Goal: Task Accomplishment & Management: Manage account settings

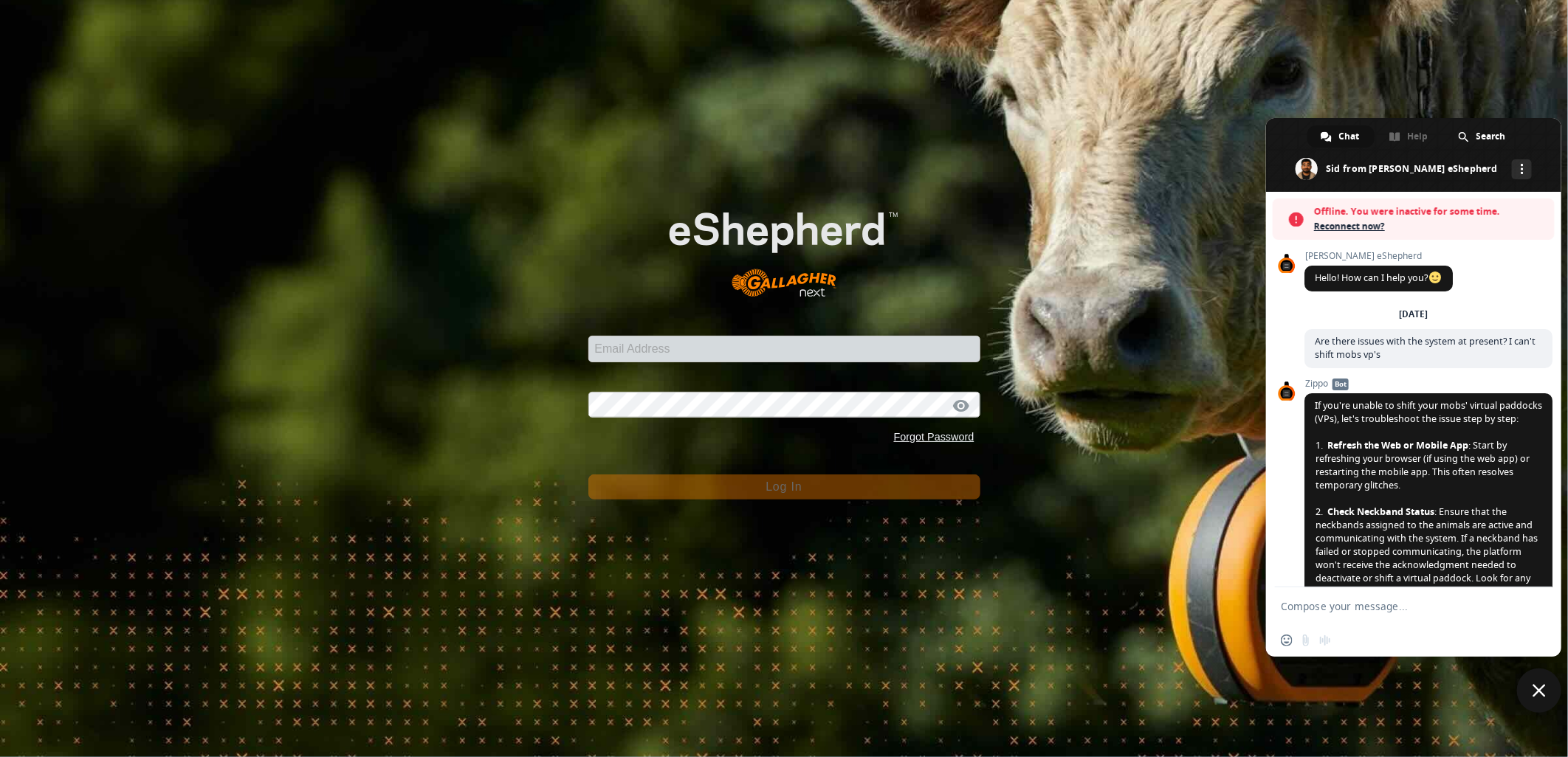
scroll to position [669, 0]
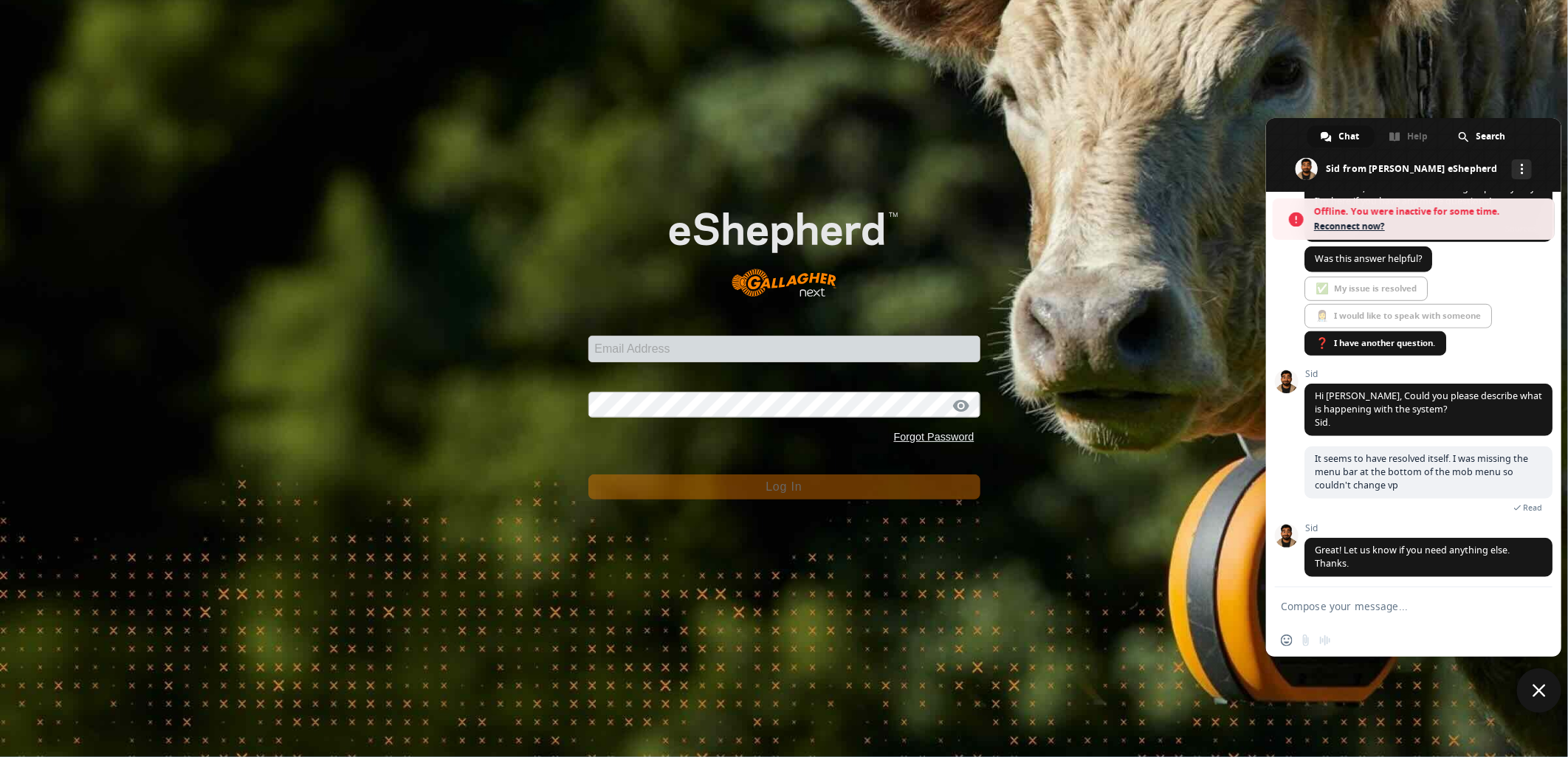
click at [1537, 687] on span "Close chat" at bounding box center [1538, 690] width 13 height 13
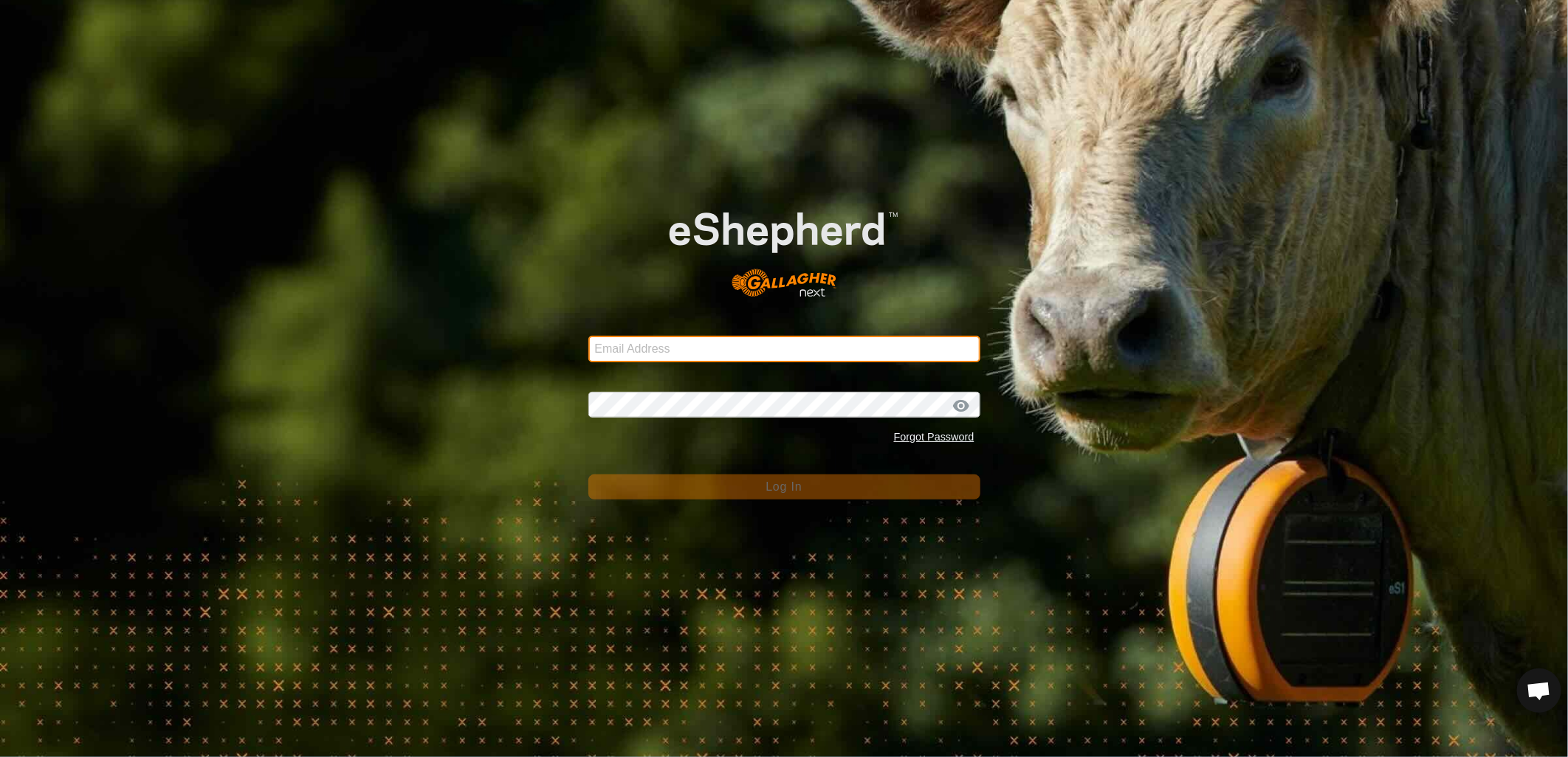
click at [672, 343] on input "Email Address" at bounding box center [784, 349] width 392 height 27
type input "[EMAIL_ADDRESS][PERSON_NAME][DOMAIN_NAME]"
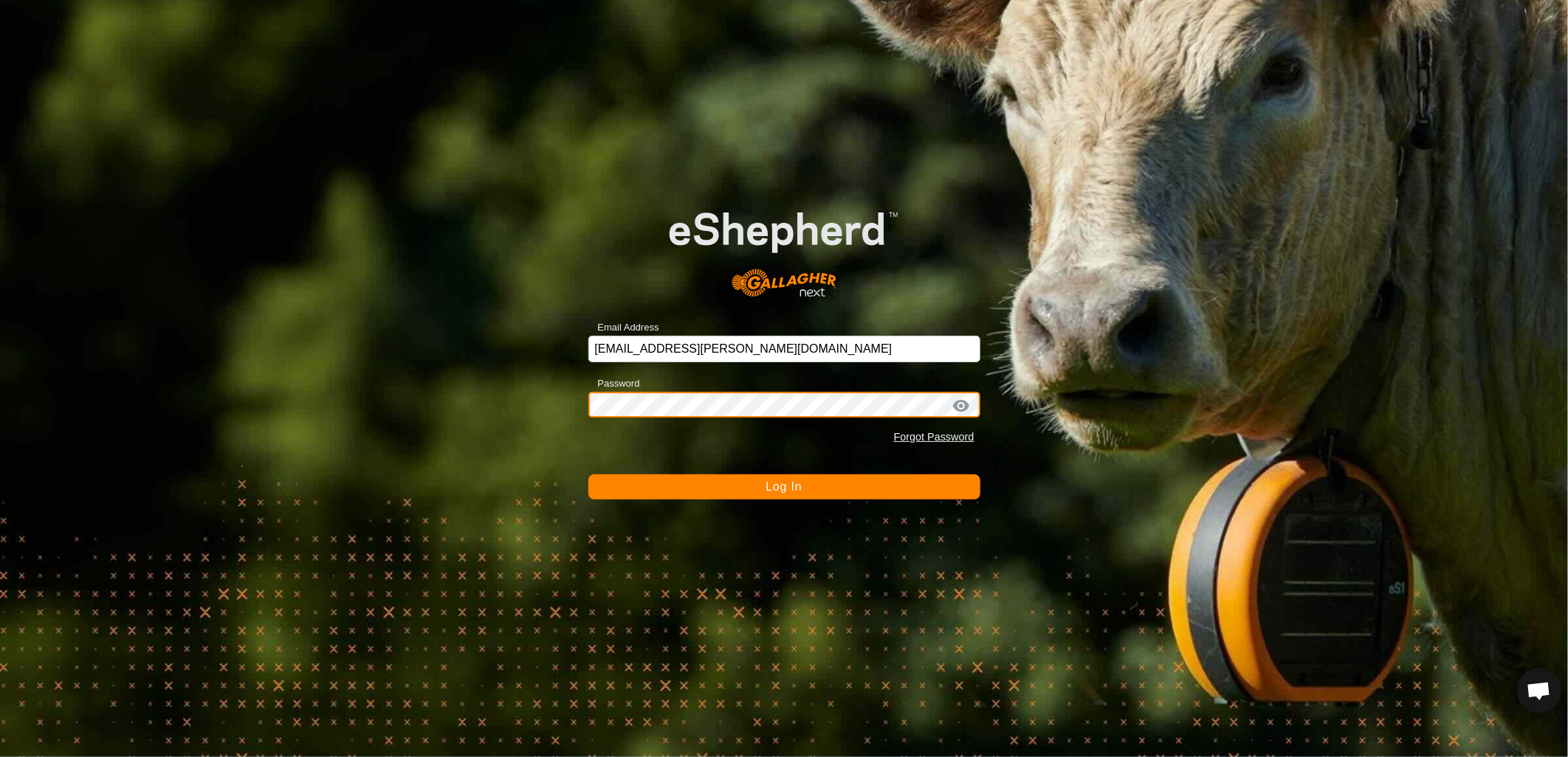
click at [589, 474] on button "Log In" at bounding box center [784, 486] width 392 height 25
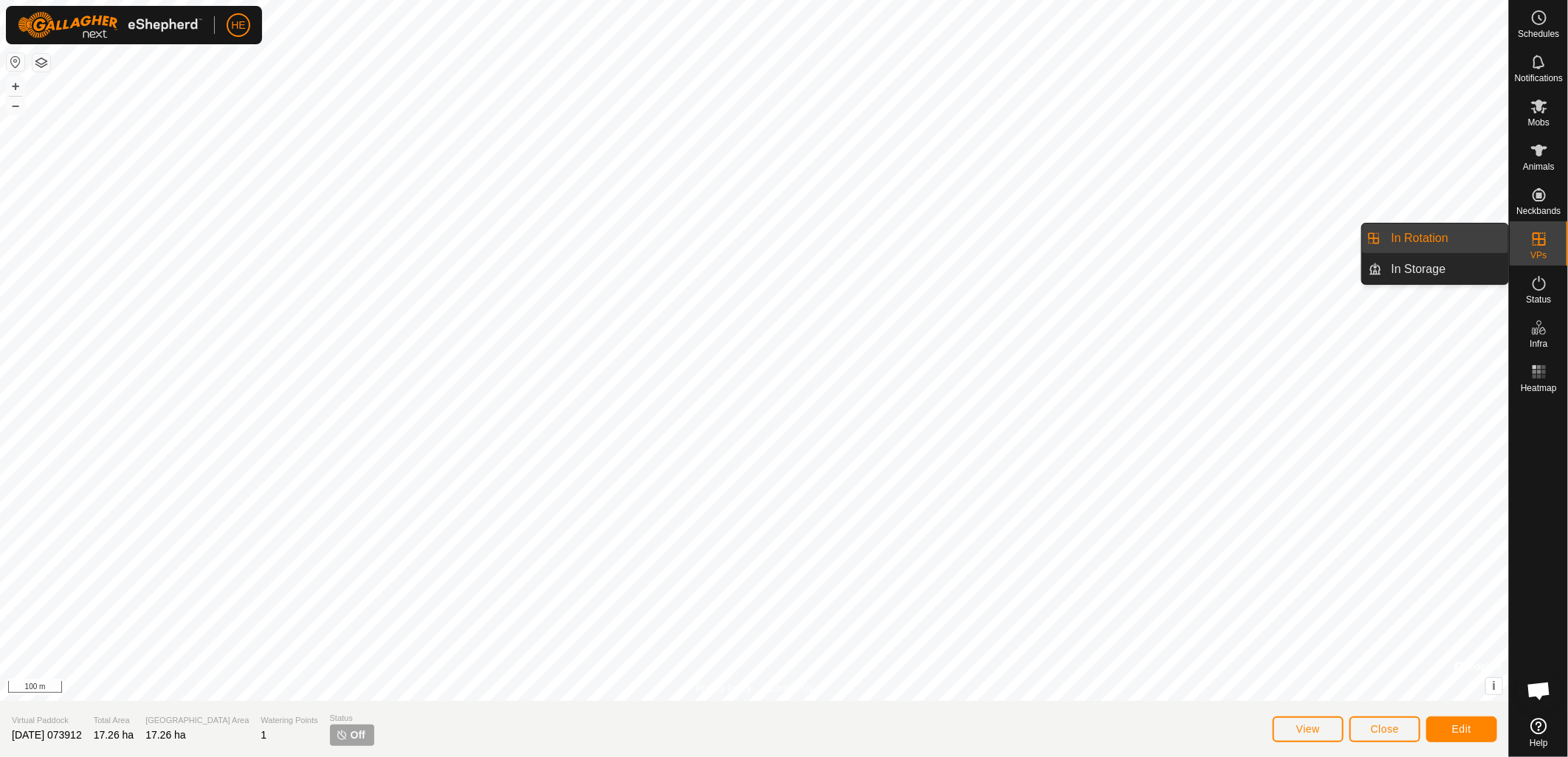
click at [1543, 244] on icon at bounding box center [1538, 239] width 17 height 17
click at [1437, 239] on link "In Rotation" at bounding box center [1445, 238] width 126 height 30
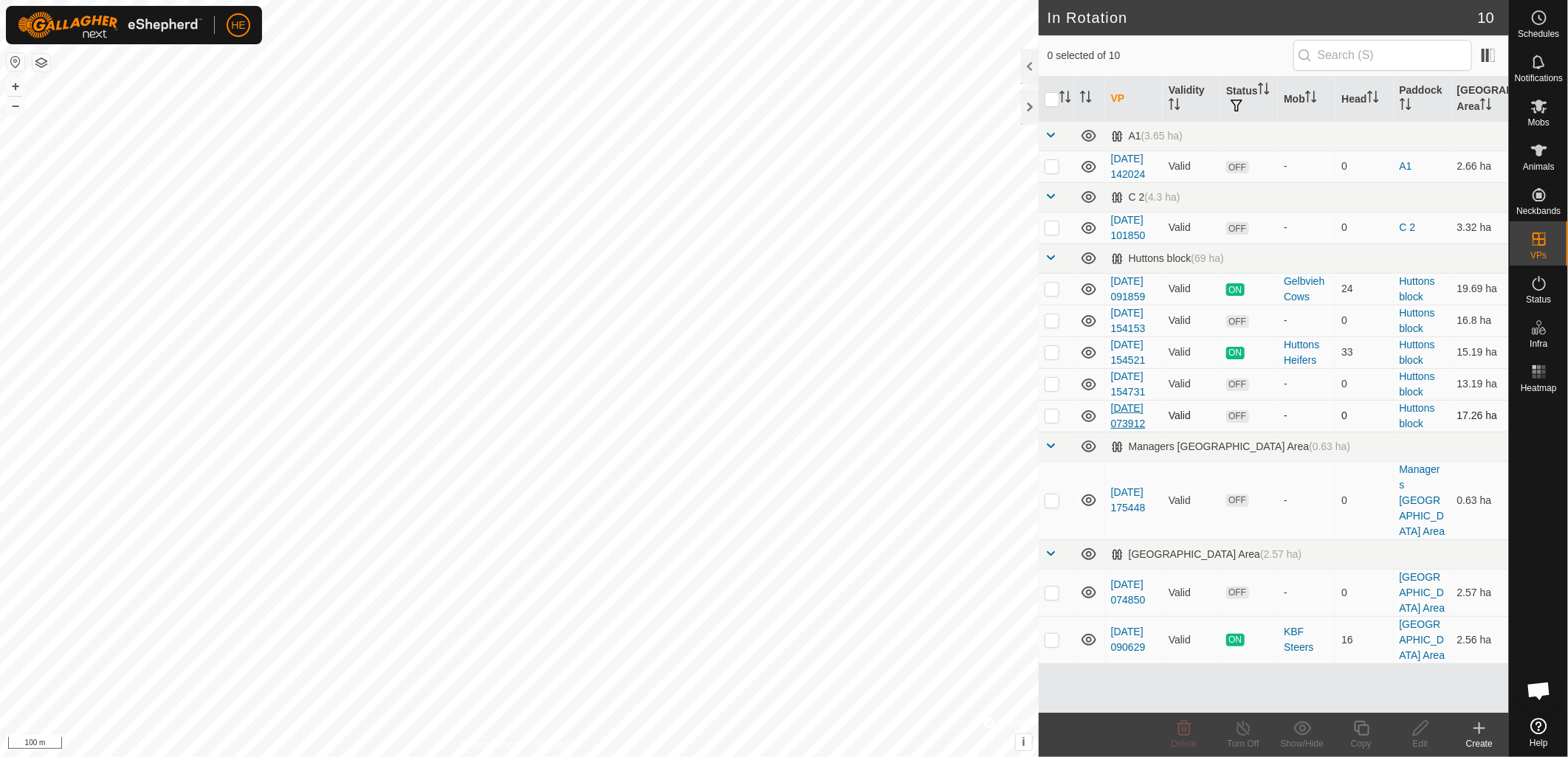
scroll to position [105, 0]
click at [1045, 646] on p-checkbox at bounding box center [1052, 640] width 15 height 12
click at [1054, 646] on p-checkbox at bounding box center [1052, 640] width 15 height 12
checkbox input "false"
click at [1060, 598] on td at bounding box center [1056, 593] width 36 height 47
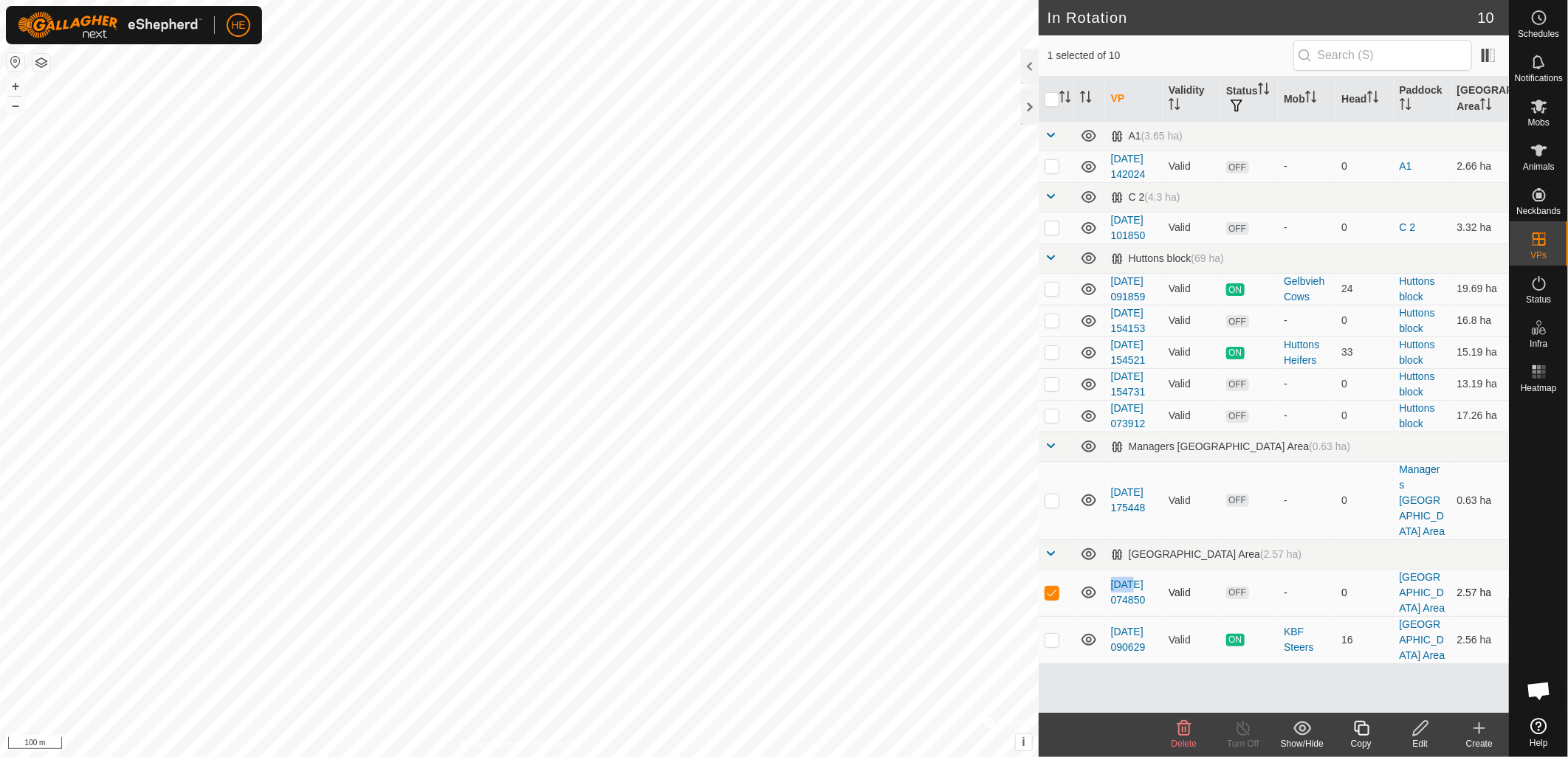
click at [1060, 598] on td at bounding box center [1056, 593] width 36 height 47
checkbox input "false"
drag, startPoint x: 1060, startPoint y: 598, endPoint x: 1051, endPoint y: 492, distance: 106.4
click at [1051, 494] on p-checkbox at bounding box center [1052, 500] width 15 height 12
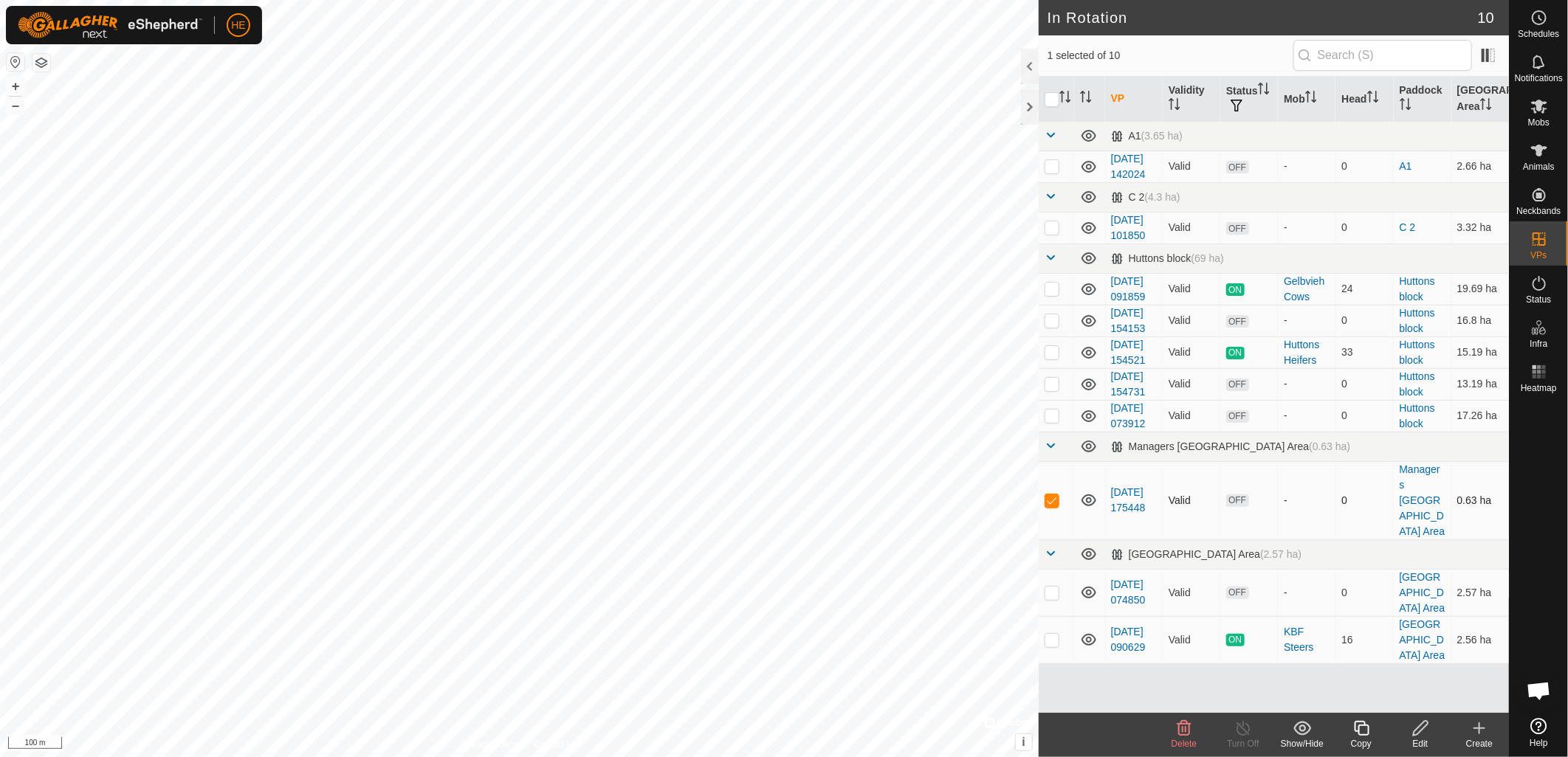
checkbox input "false"
click at [1056, 411] on p-checkbox at bounding box center [1052, 416] width 15 height 12
click at [1183, 735] on icon at bounding box center [1184, 728] width 17 height 17
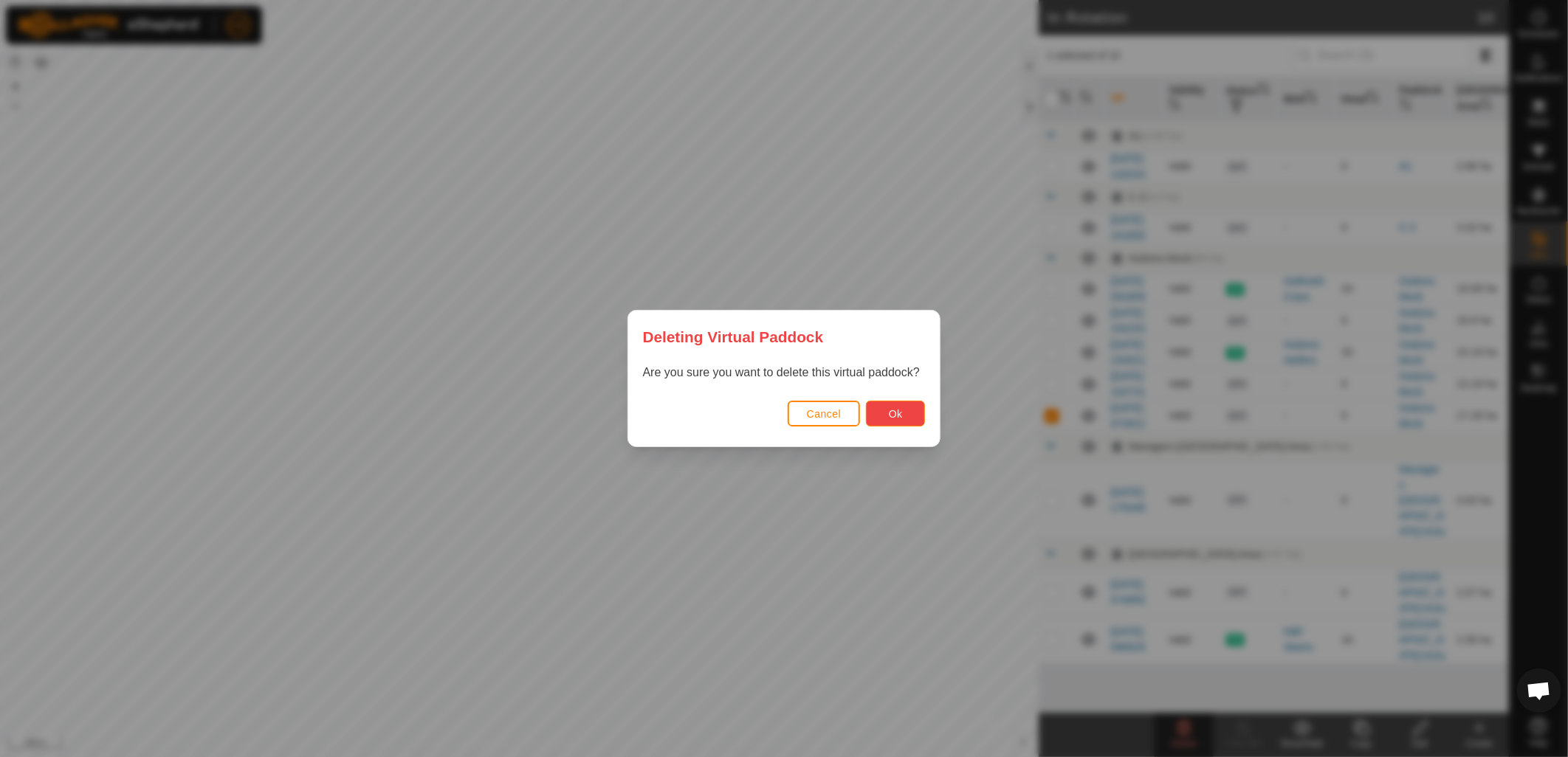
click at [899, 411] on span "Ok" at bounding box center [896, 414] width 14 height 12
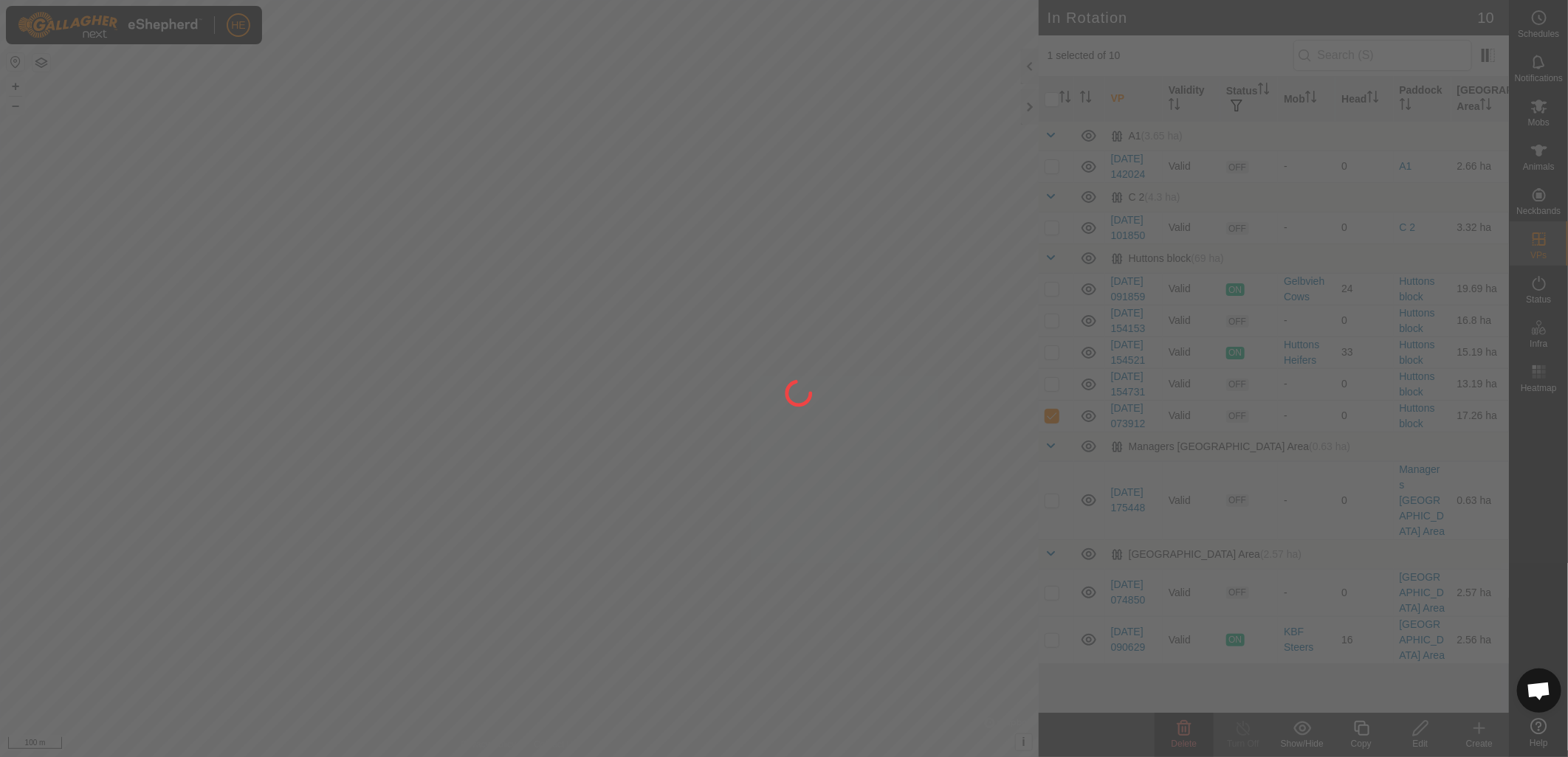
checkbox input "false"
